Goal: Go to known website: Go to known website

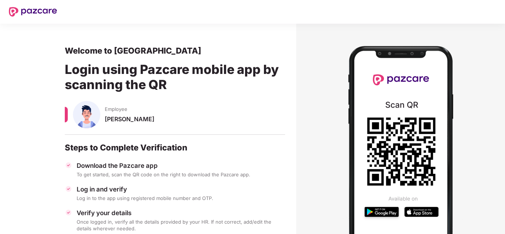
click at [43, 12] on img at bounding box center [33, 12] width 48 height 10
